Goal: Information Seeking & Learning: Find specific fact

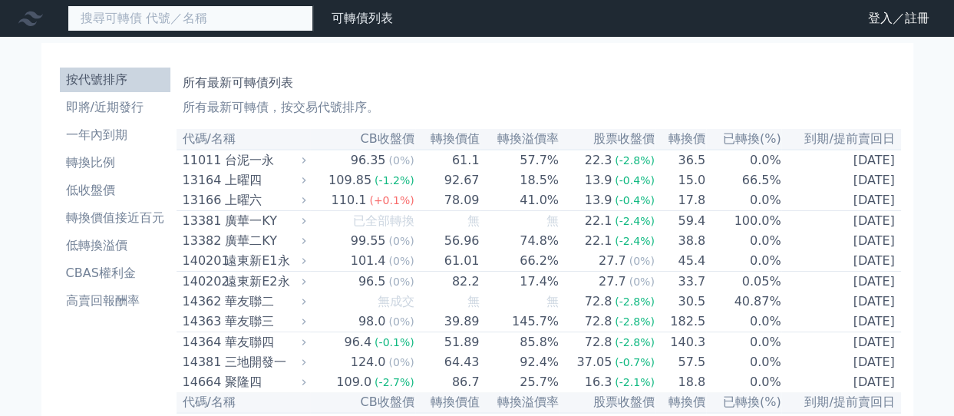
click at [145, 26] on input at bounding box center [191, 18] width 246 height 26
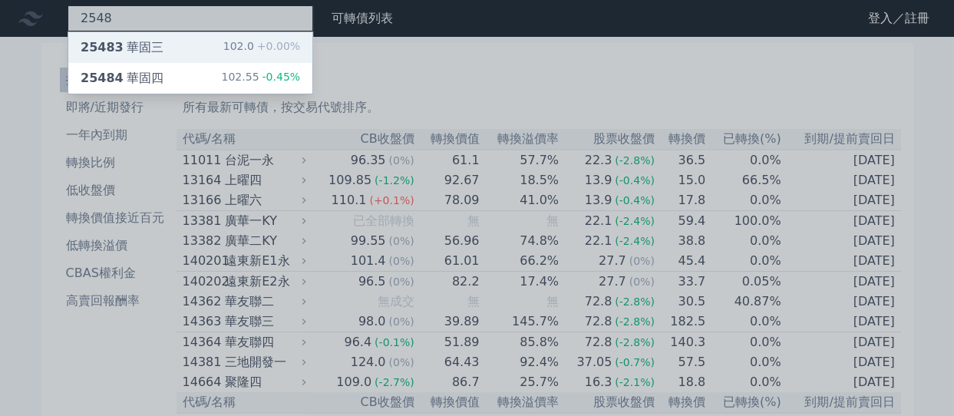
type input "2548"
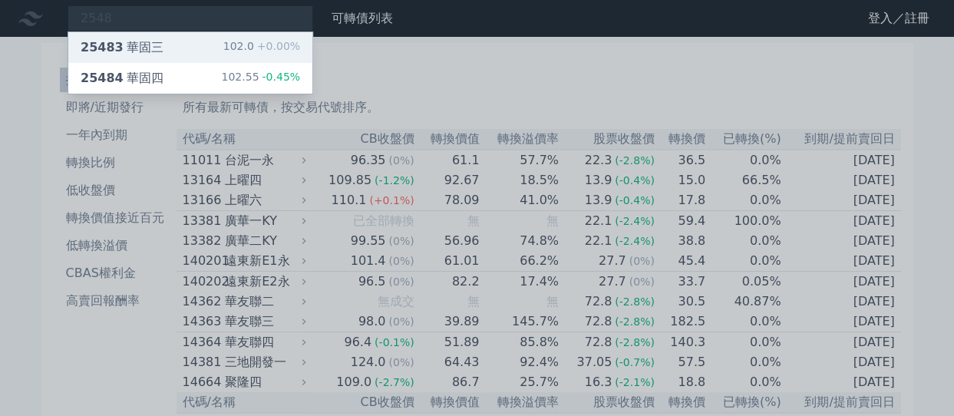
click at [141, 46] on div "25483 華固三" at bounding box center [122, 47] width 83 height 18
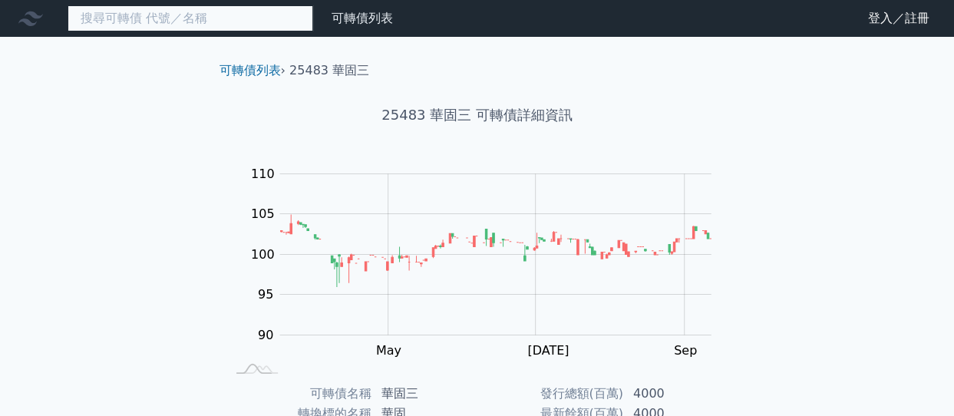
click at [187, 22] on input at bounding box center [191, 18] width 246 height 26
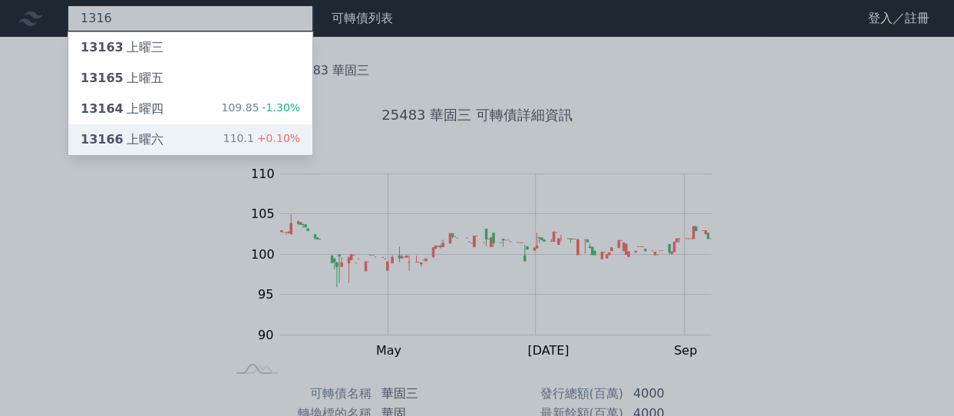
type input "1316"
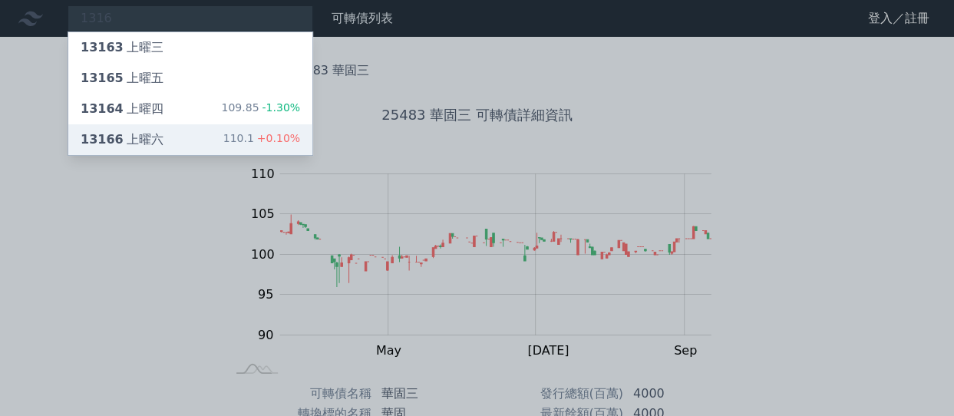
click at [178, 133] on div "13166 上曜六 110.1 +0.10%" at bounding box center [190, 139] width 244 height 31
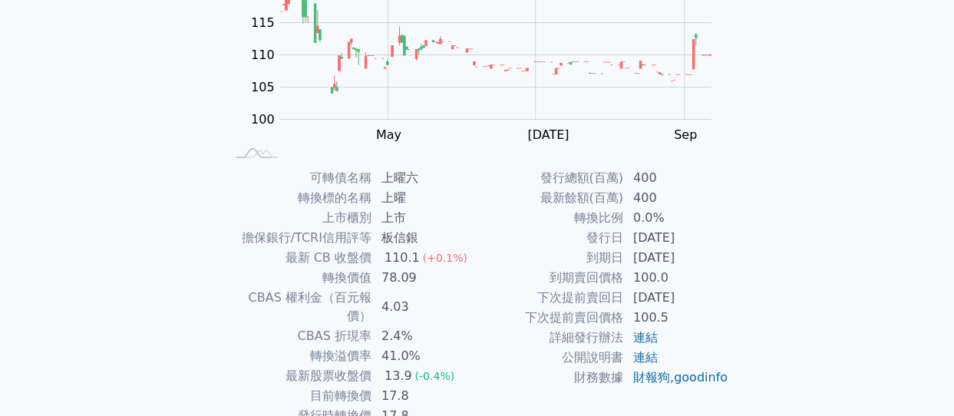
scroll to position [230, 0]
